Goal: Transaction & Acquisition: Purchase product/service

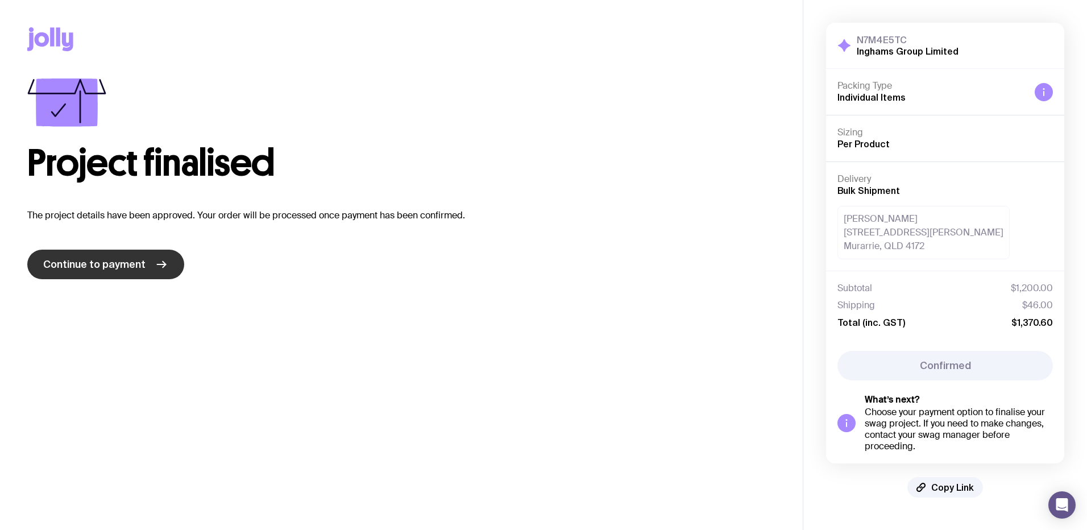
click at [132, 269] on span "Continue to payment" at bounding box center [94, 264] width 102 height 14
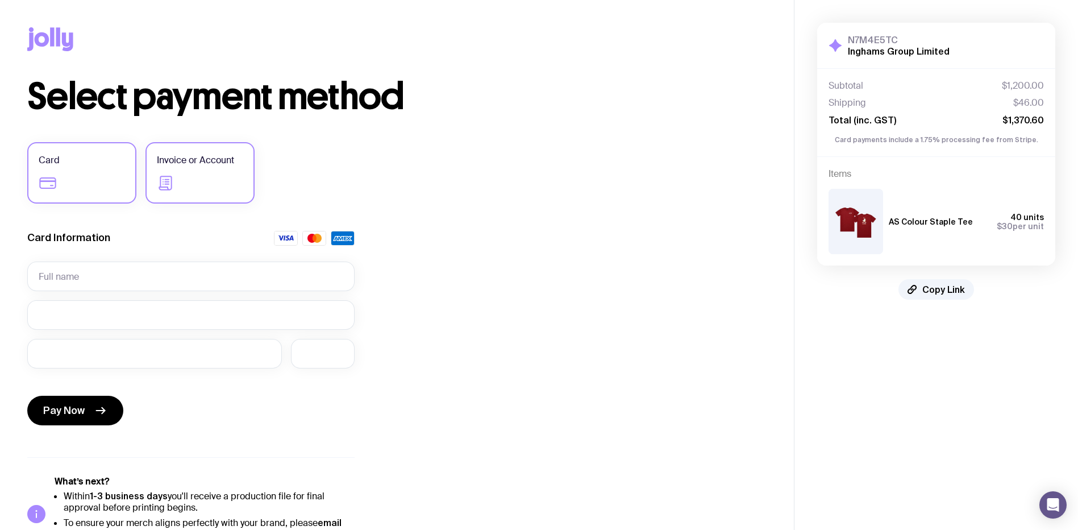
click at [196, 170] on label "Invoice or Account" at bounding box center [199, 172] width 109 height 61
click at [0, 0] on input "Invoice or Account" at bounding box center [0, 0] width 0 height 0
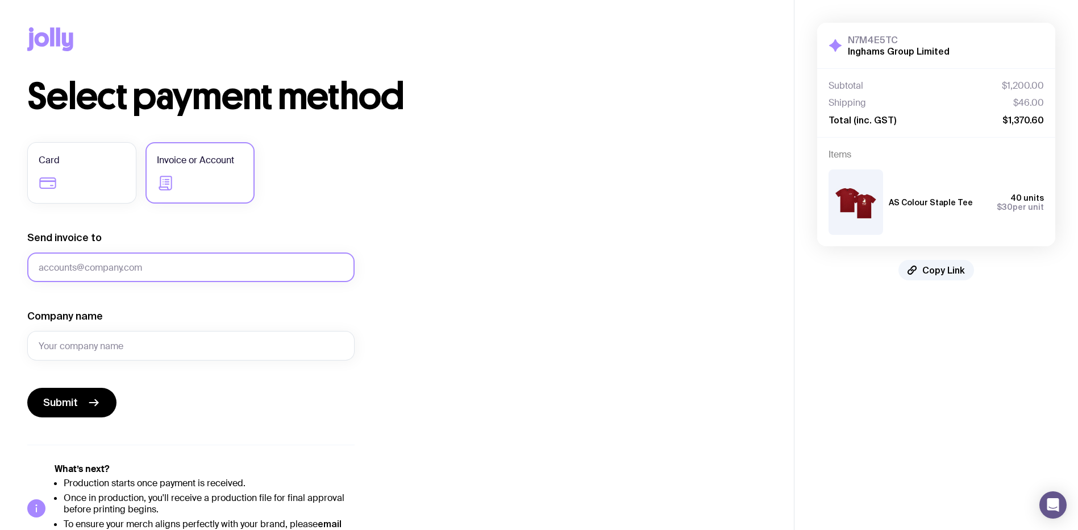
click at [138, 268] on input "Send invoice to" at bounding box center [190, 267] width 327 height 30
type input "n"
click at [170, 275] on input "n" at bounding box center [190, 267] width 327 height 30
type input "n"
type input "[EMAIL_ADDRESS][DOMAIN_NAME]"
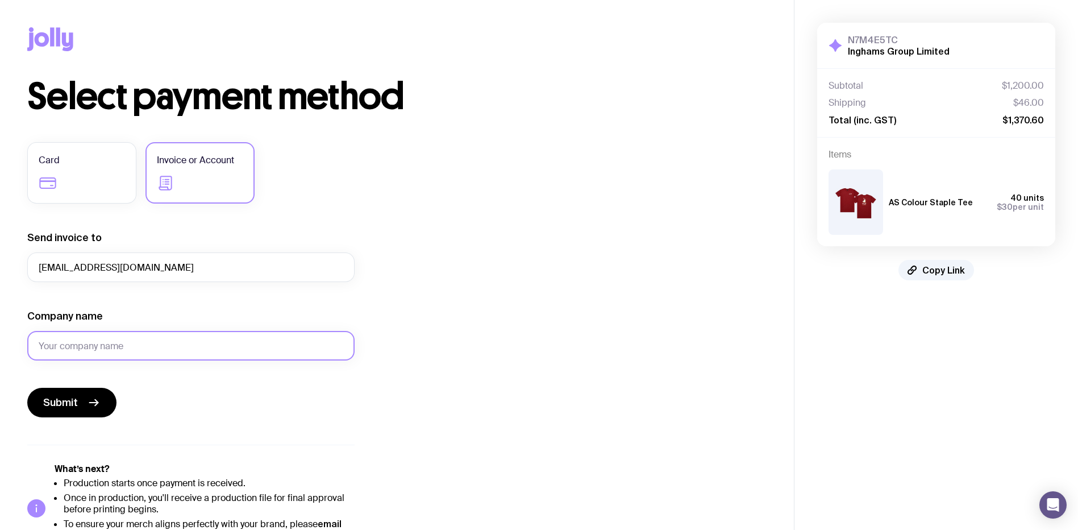
click at [115, 340] on input "Company name" at bounding box center [190, 346] width 327 height 30
type input "Inghams Group Limited"
drag, startPoint x: 168, startPoint y: 273, endPoint x: 16, endPoint y: 280, distance: 151.9
click at [16, 279] on div "Copy Link Select payment method Card Invoice or Account Send invoice to [EMAIL_…" at bounding box center [397, 276] width 794 height 553
paste input "eu"
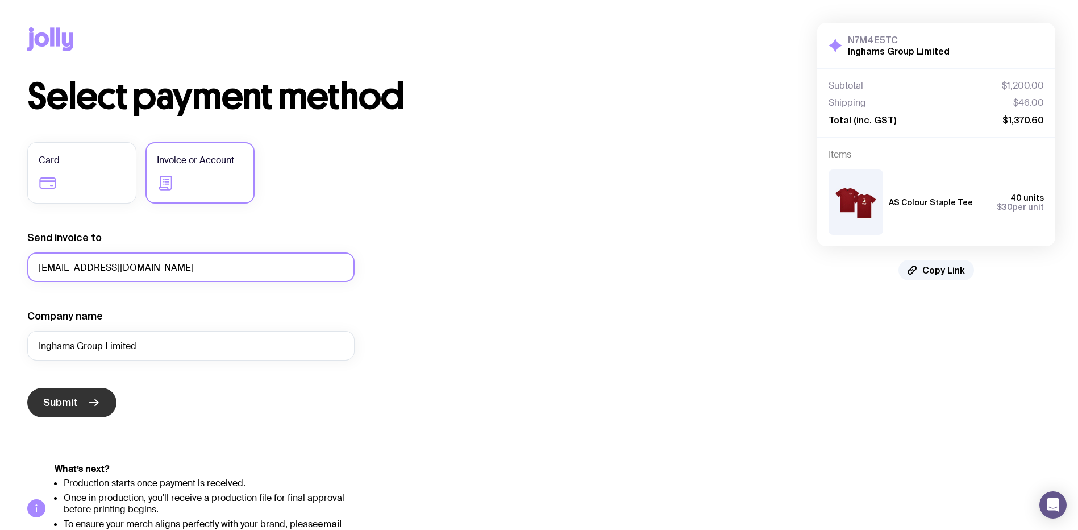
type input "[EMAIL_ADDRESS][DOMAIN_NAME]"
click at [70, 397] on span "Submit" at bounding box center [60, 403] width 35 height 14
